Goal: Task Accomplishment & Management: Use online tool/utility

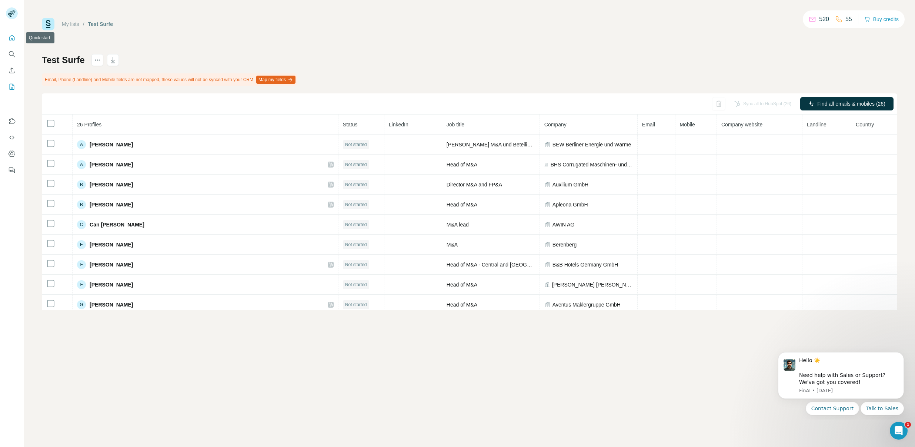
click at [11, 37] on icon "Quick start" at bounding box center [11, 37] width 7 height 7
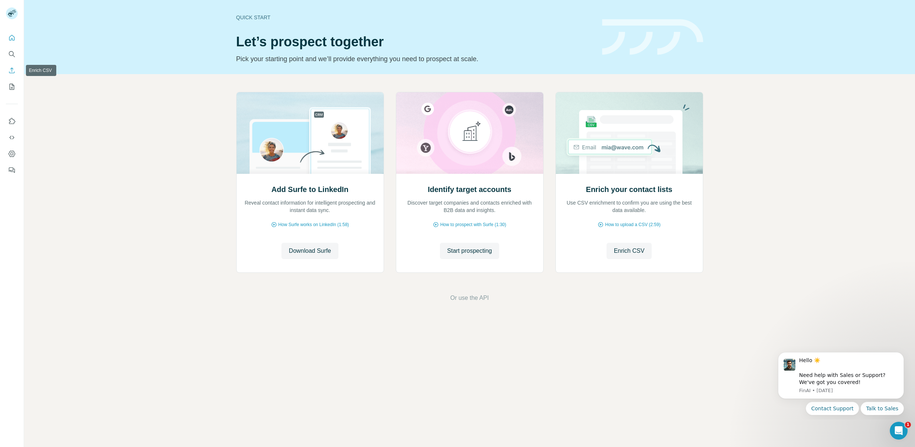
click at [13, 71] on icon "Enrich CSV" at bounding box center [11, 70] width 7 height 7
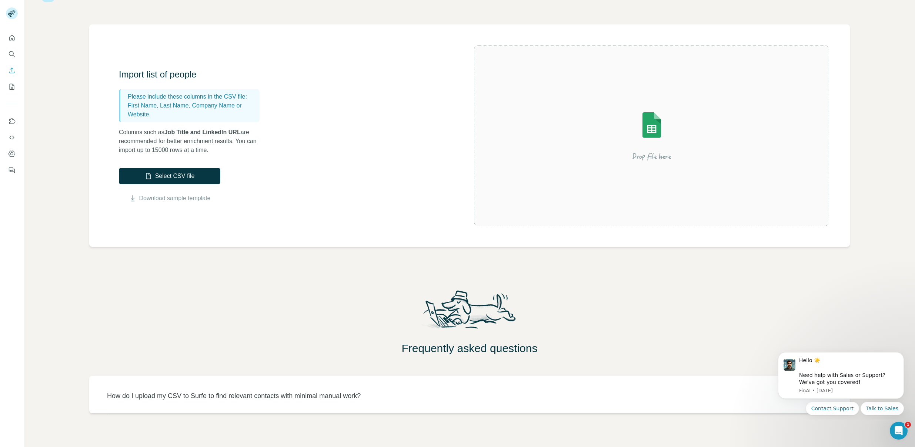
scroll to position [29, 0]
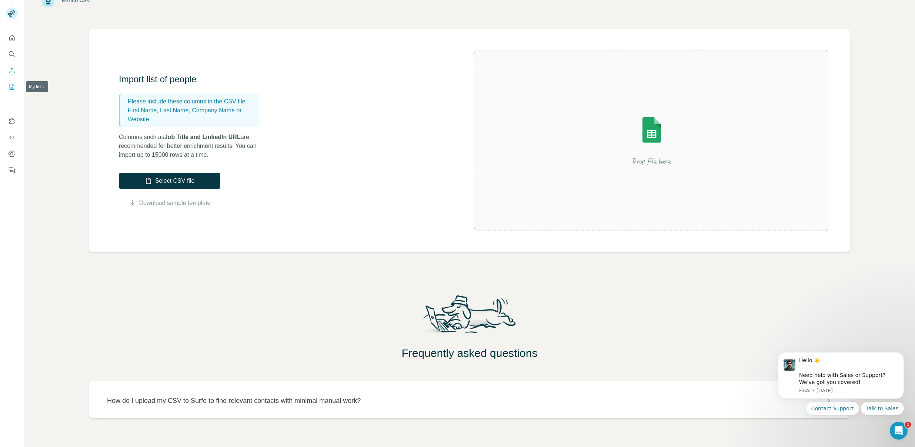
click at [10, 86] on icon "My lists" at bounding box center [12, 87] width 5 height 6
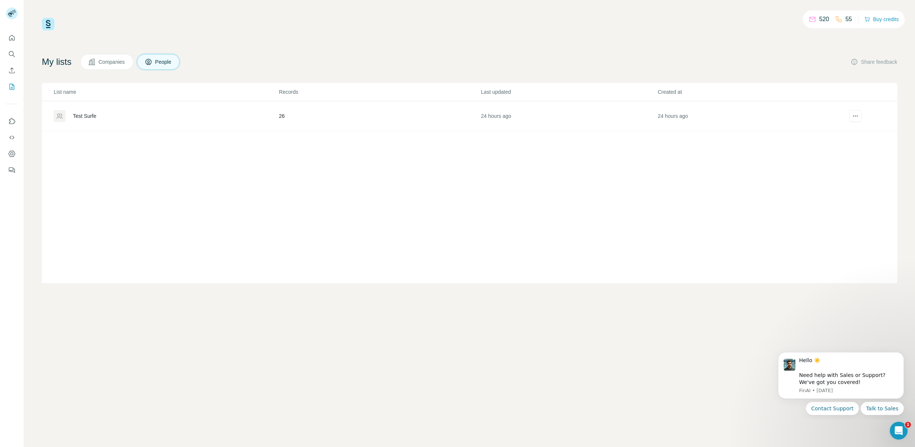
click at [79, 113] on div "Test Surfe" at bounding box center [84, 115] width 23 height 7
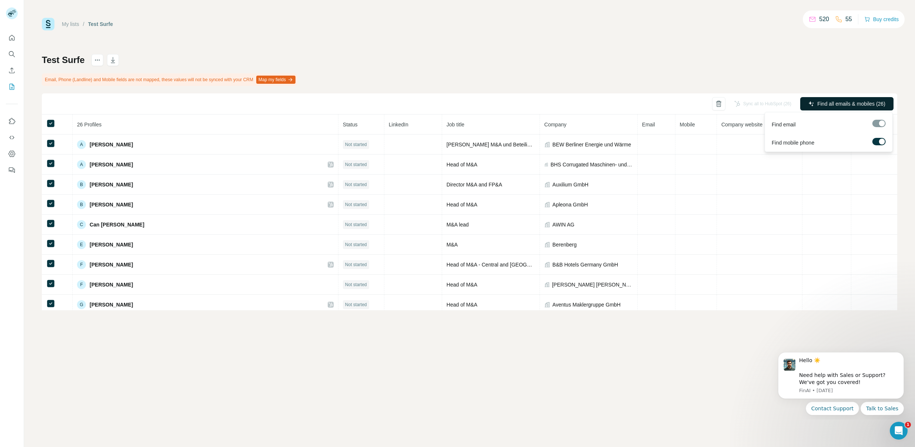
click at [855, 108] on button "Find all emails & mobiles (26)" at bounding box center [846, 103] width 93 height 13
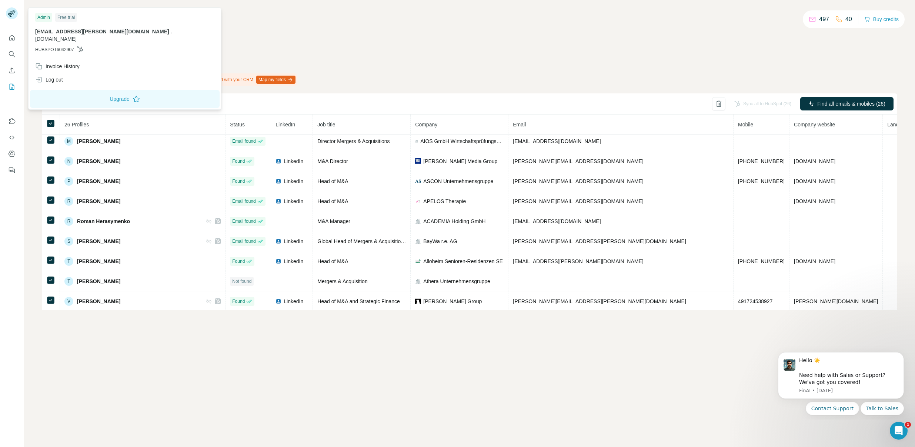
scroll to position [344, 0]
click at [217, 47] on div "My lists / Test Surfe 497 40 Buy credits Test Surfe Enrichment is done Email, P…" at bounding box center [469, 164] width 855 height 292
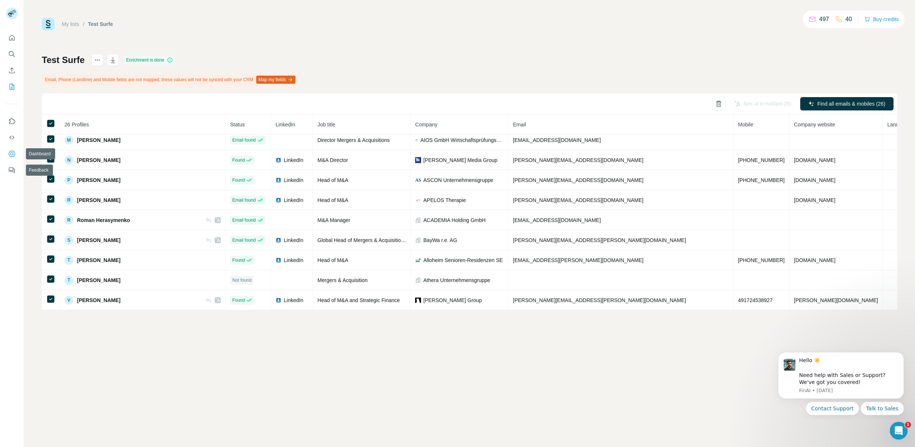
click at [10, 156] on icon "Dashboard" at bounding box center [11, 153] width 7 height 7
